Goal: Check status

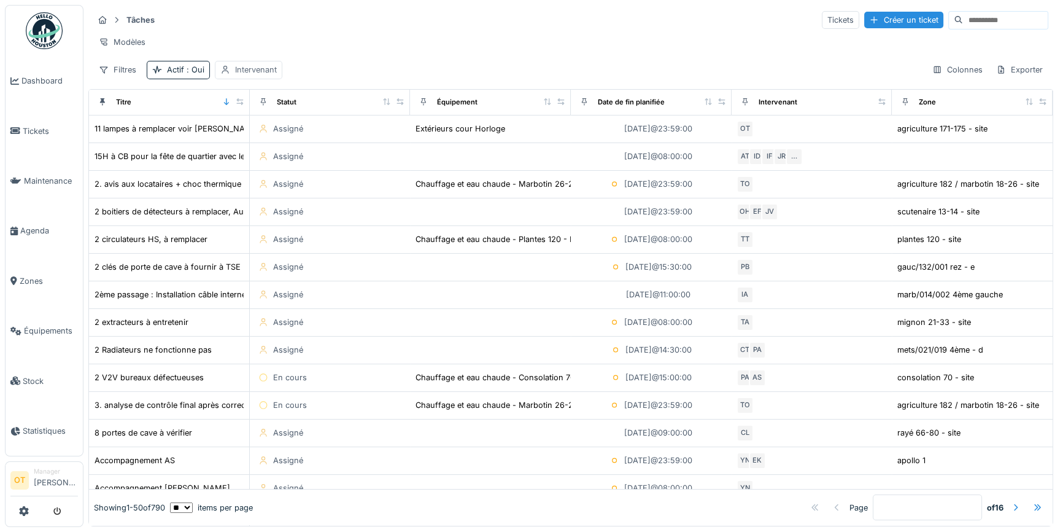
click at [241, 76] on div "Intervenant" at bounding box center [256, 70] width 42 height 12
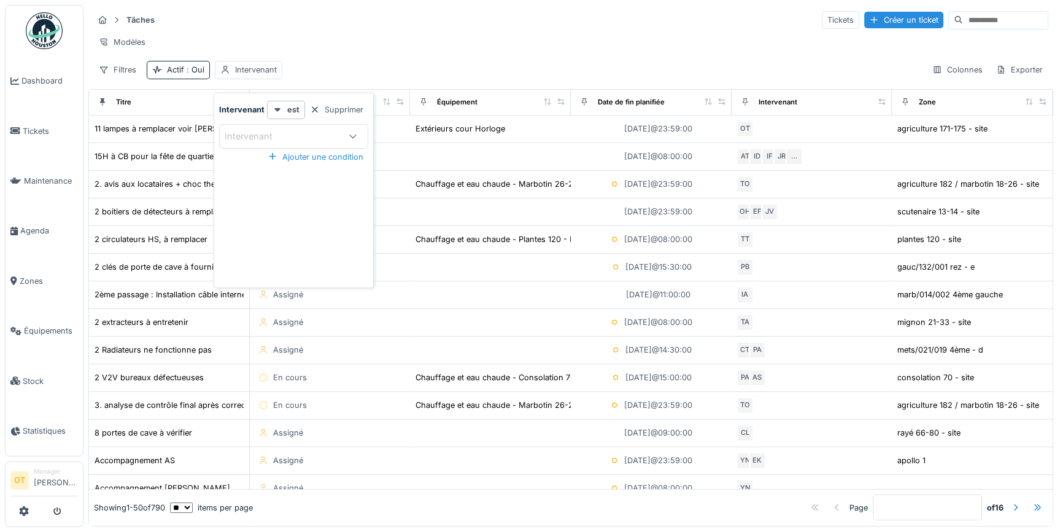
click at [258, 139] on div "Intervenant" at bounding box center [257, 137] width 65 height 14
type input "****"
click at [273, 225] on span "[PERSON_NAME]" at bounding box center [263, 230] width 72 height 14
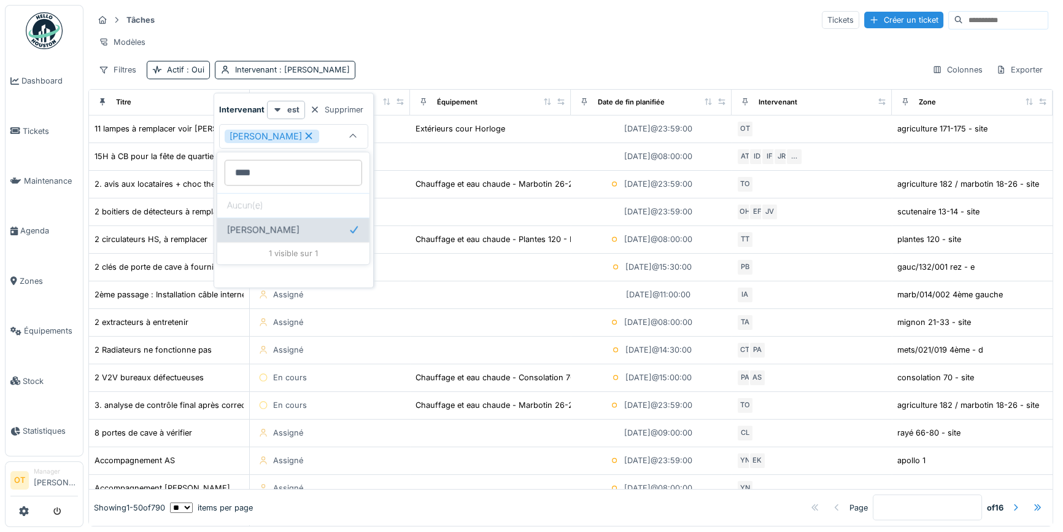
type input "****"
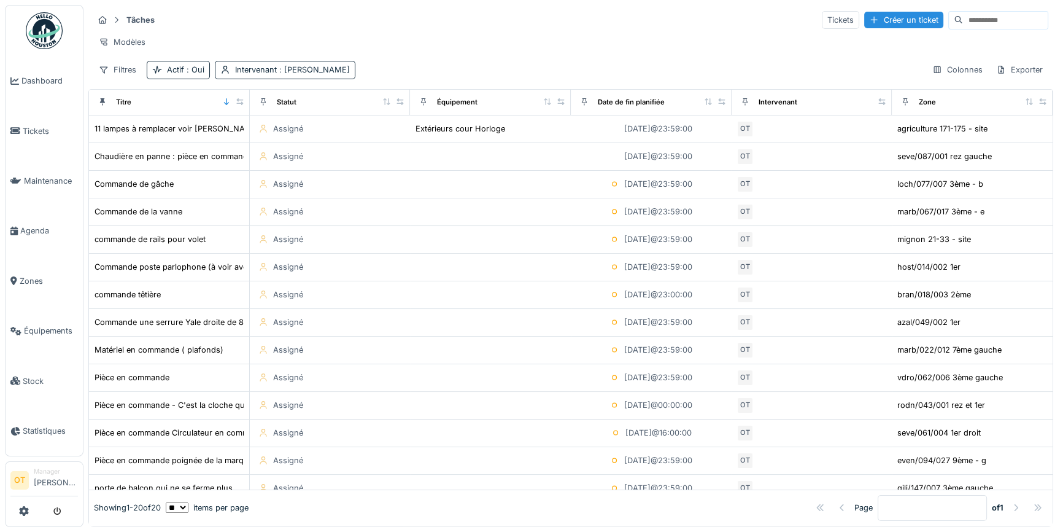
click at [511, 60] on div "Tâches Tickets Créer un ticket Modèles Filtres Actif : Oui Intervenant : Omar T…" at bounding box center [570, 44] width 965 height 79
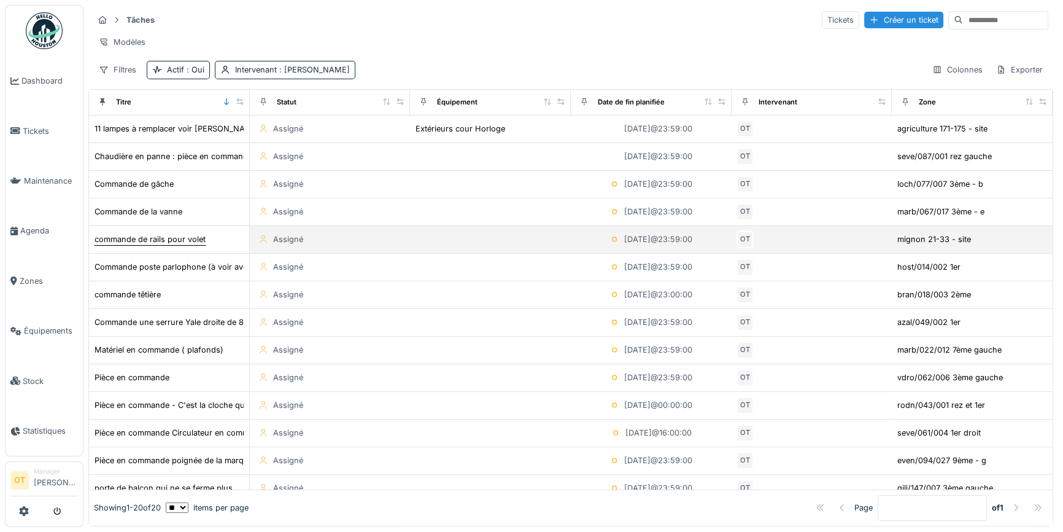
click at [197, 245] on div "commande de rails pour volet" at bounding box center [150, 239] width 111 height 12
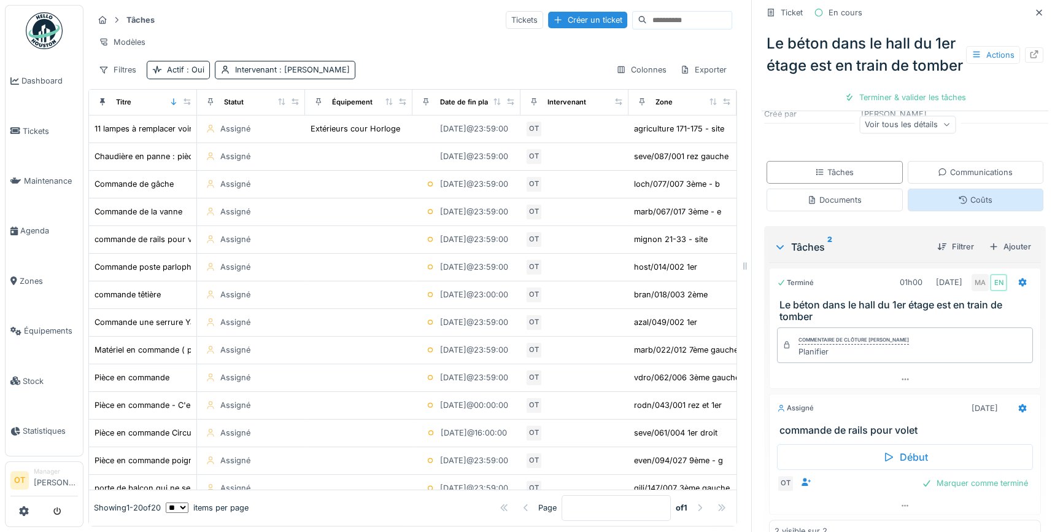
scroll to position [292, 0]
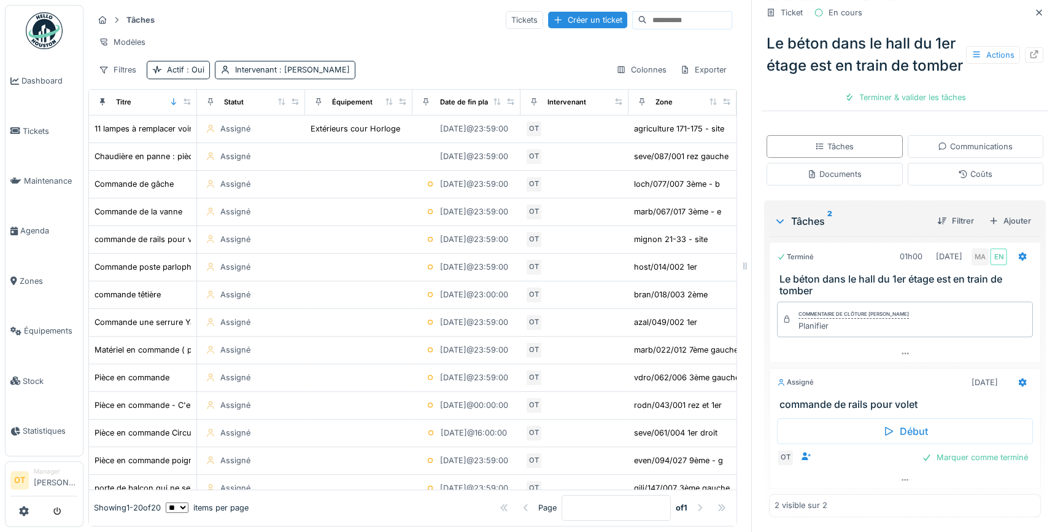
click at [901, 407] on h3 "commande de rails pour volet" at bounding box center [908, 404] width 256 height 12
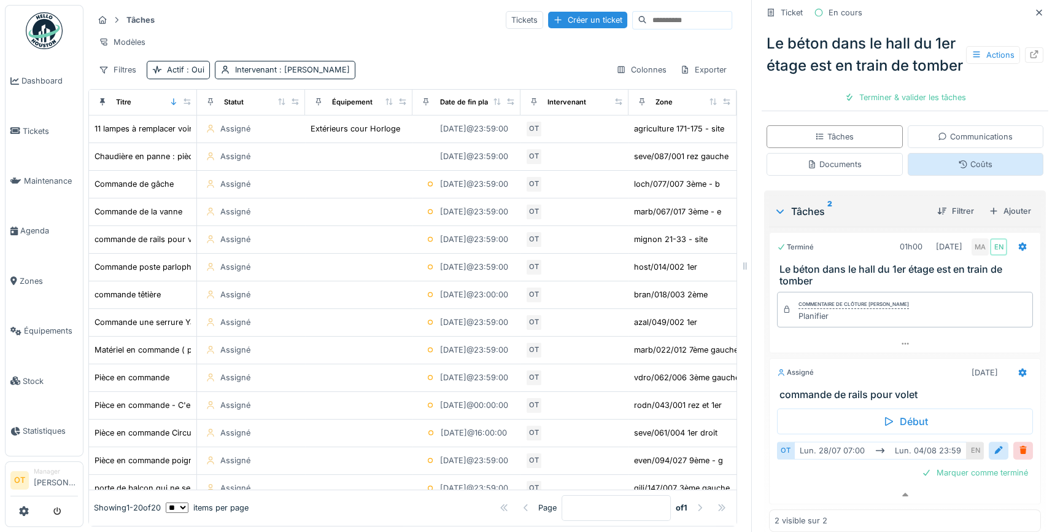
scroll to position [68, 0]
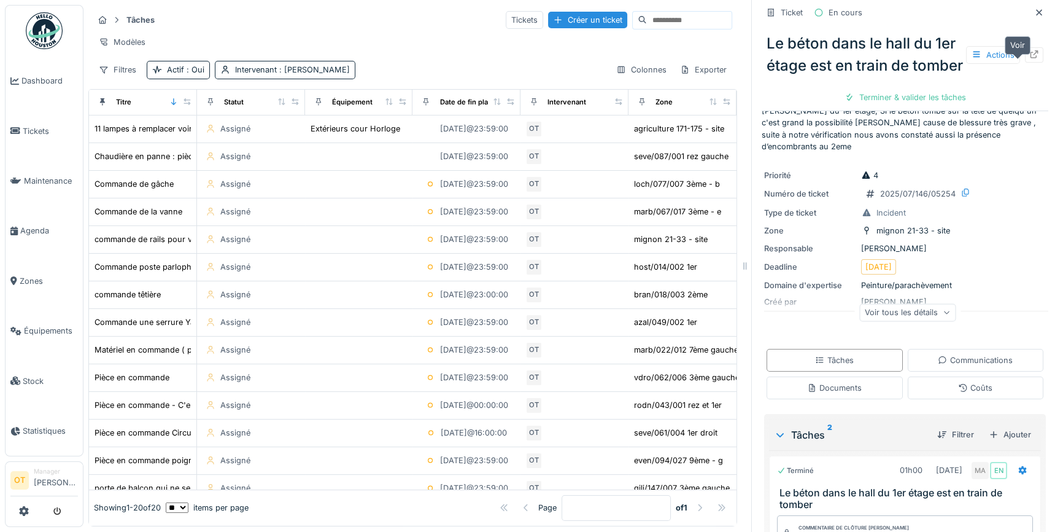
click at [1029, 58] on icon at bounding box center [1034, 54] width 10 height 8
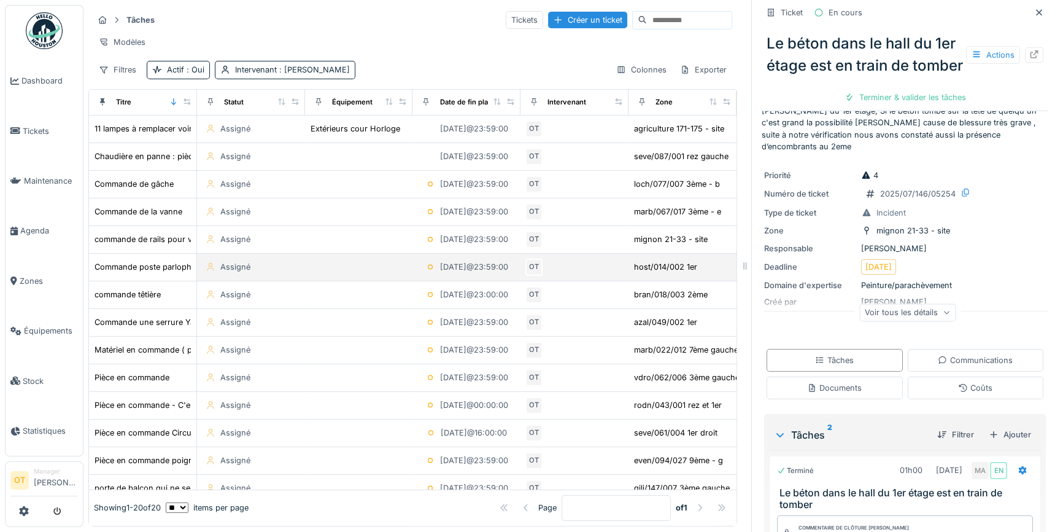
scroll to position [0, 0]
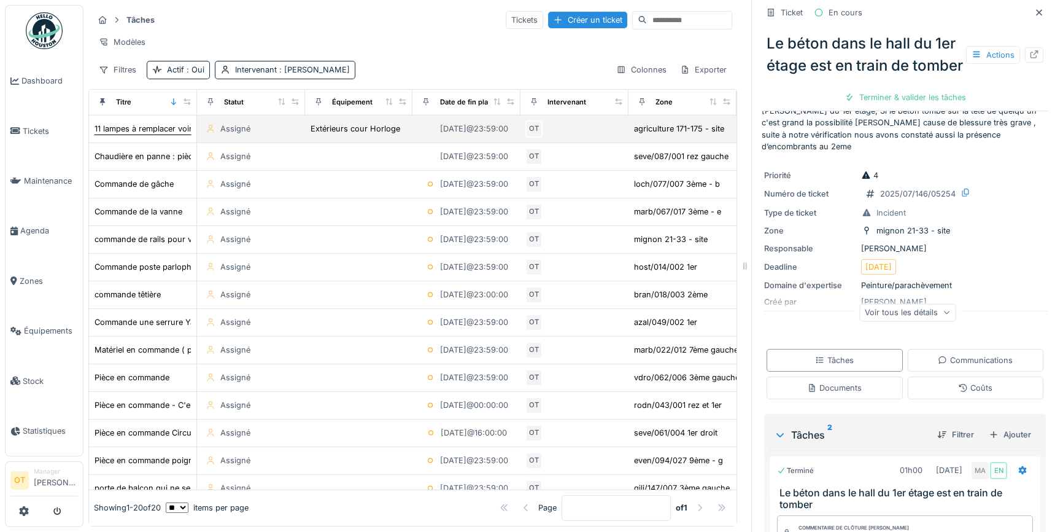
click at [141, 134] on div "11 lampes à remplacer voir Omar pour la commande" at bounding box center [214, 129] width 238 height 12
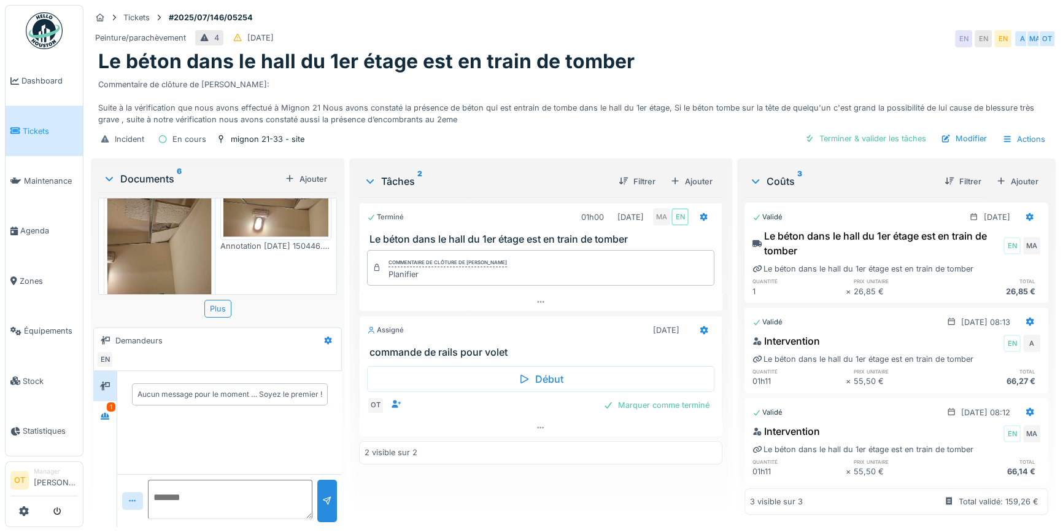
scroll to position [404, 0]
click at [168, 238] on img at bounding box center [160, 221] width 106 height 137
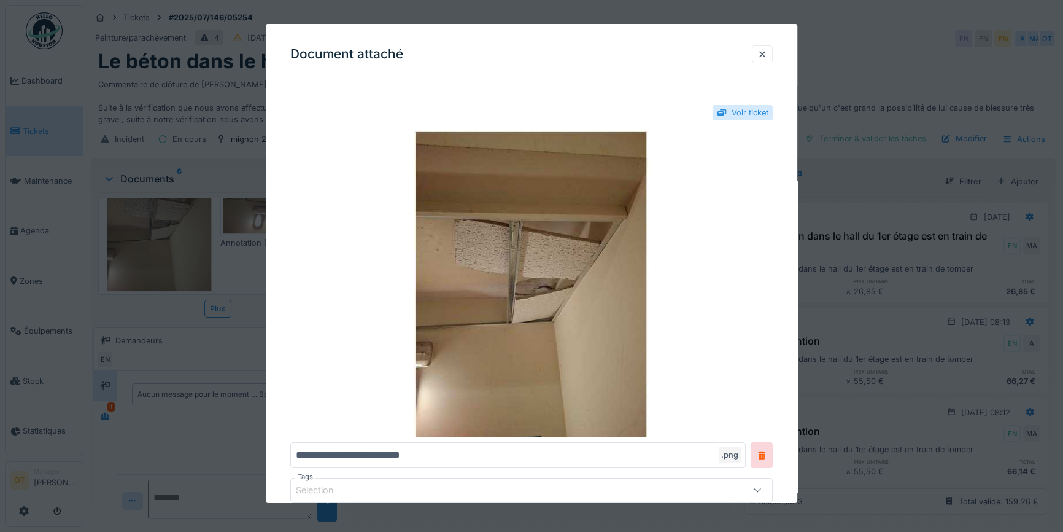
click at [168, 238] on div at bounding box center [531, 266] width 1063 height 532
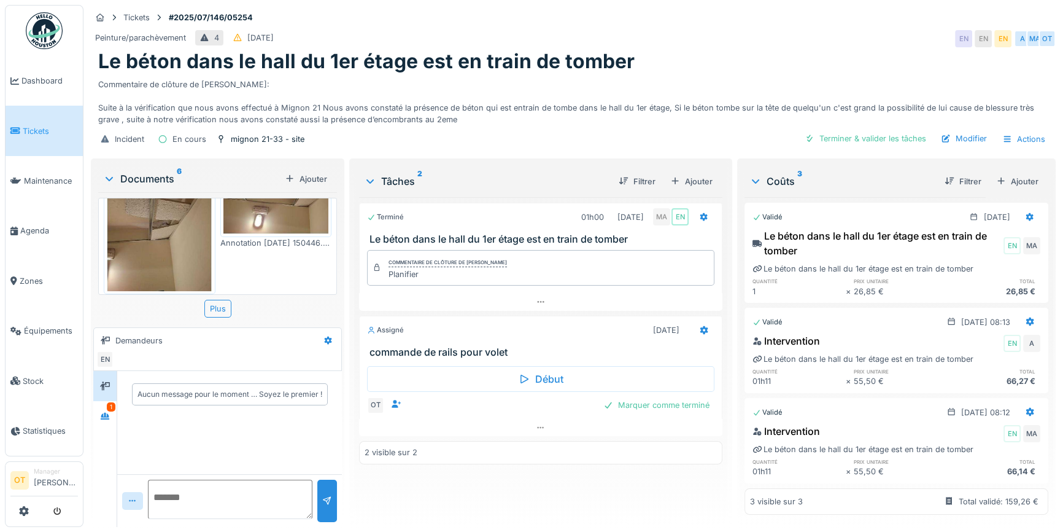
click at [245, 214] on img at bounding box center [276, 193] width 106 height 81
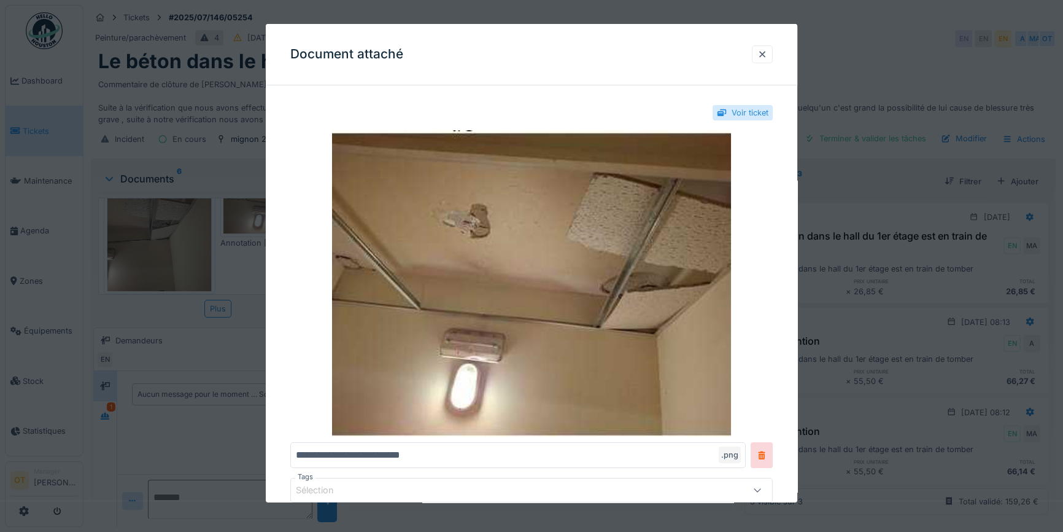
click at [239, 239] on div at bounding box center [531, 266] width 1063 height 532
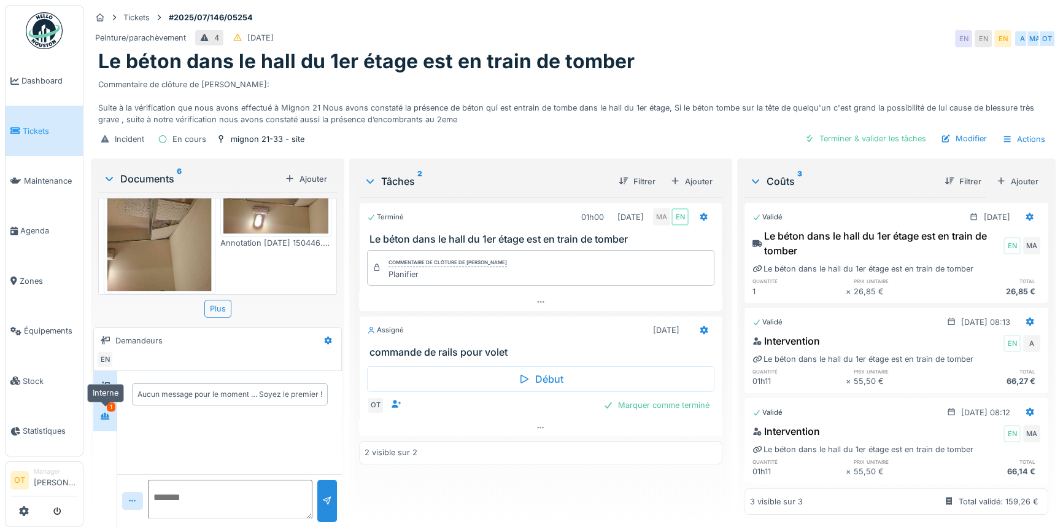
click at [106, 417] on icon at bounding box center [105, 415] width 9 height 7
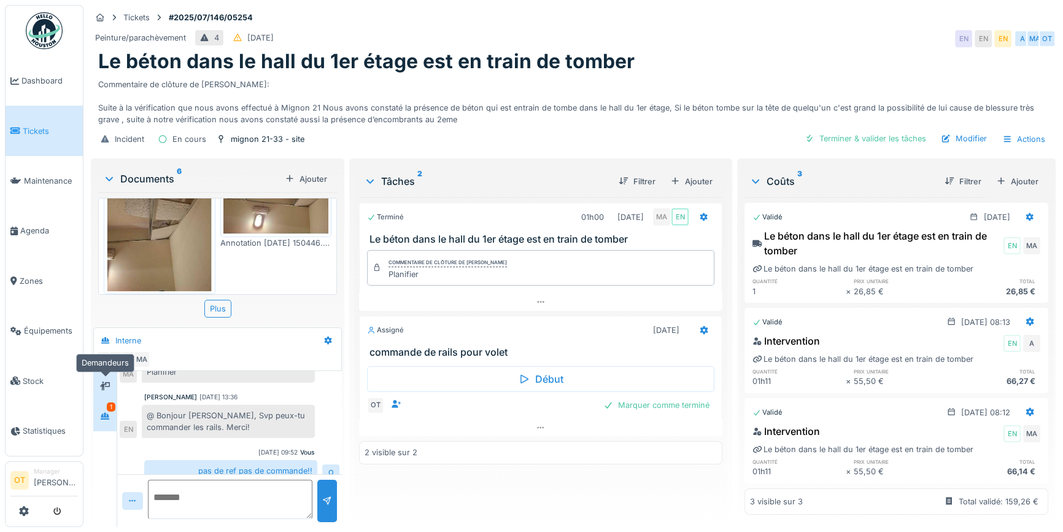
click at [104, 393] on div at bounding box center [105, 386] width 18 height 20
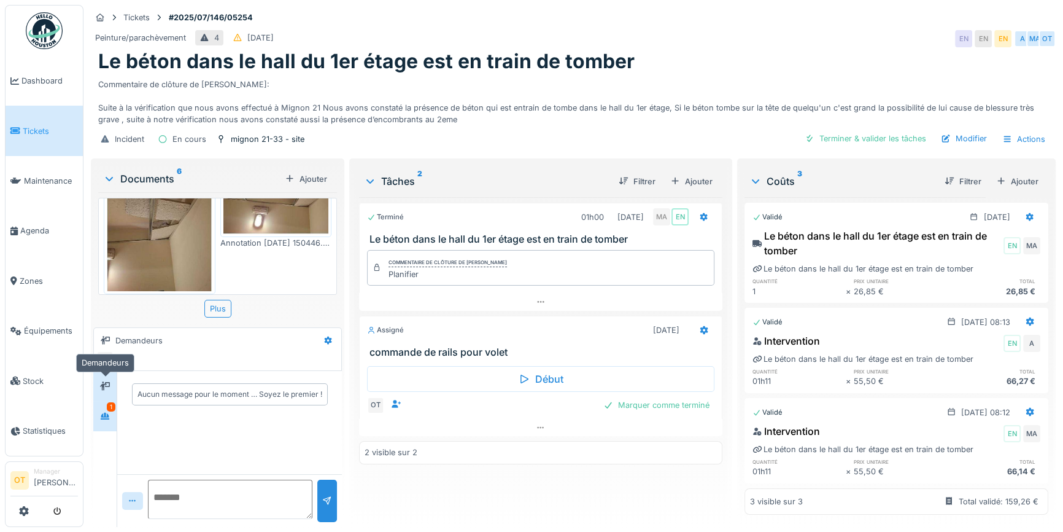
scroll to position [0, 0]
